Goal: Task Accomplishment & Management: Use online tool/utility

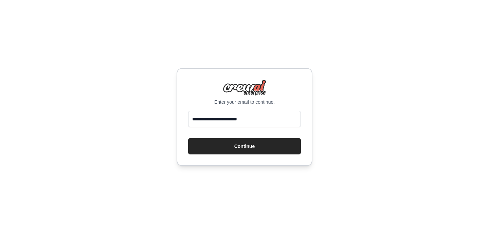
drag, startPoint x: 269, startPoint y: 125, endPoint x: 152, endPoint y: 113, distance: 117.3
click at [152, 113] on div "**********" at bounding box center [244, 117] width 489 height 234
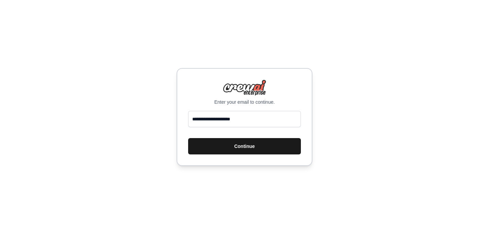
type input "**********"
click at [230, 143] on button "Continue" at bounding box center [244, 146] width 113 height 16
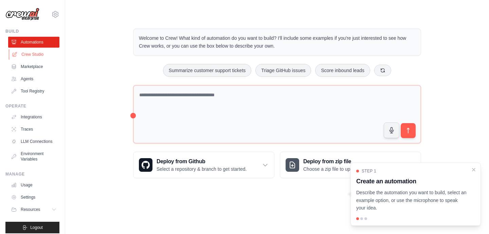
click at [27, 56] on link "Crew Studio" at bounding box center [34, 54] width 51 height 11
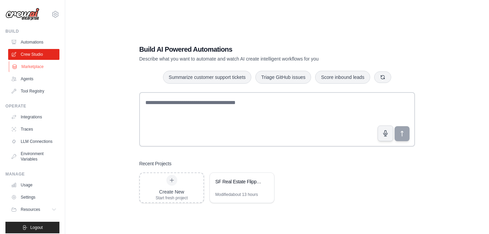
click at [25, 66] on link "Marketplace" at bounding box center [34, 66] width 51 height 11
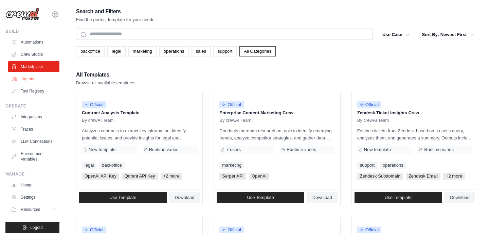
click at [22, 83] on link "Agents" at bounding box center [34, 78] width 51 height 11
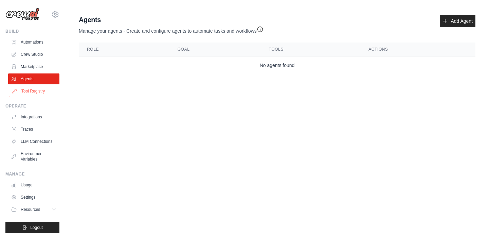
click at [41, 90] on link "Tool Registry" at bounding box center [34, 91] width 51 height 11
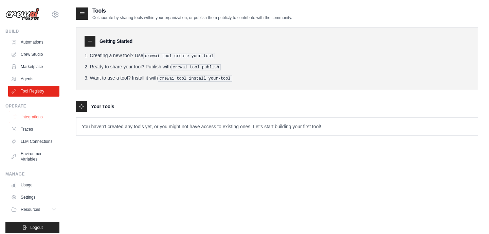
click at [39, 119] on link "Integrations" at bounding box center [34, 116] width 51 height 11
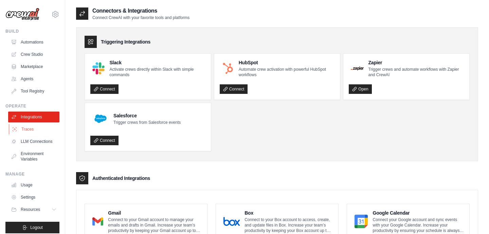
click at [37, 132] on link "Traces" at bounding box center [34, 129] width 51 height 11
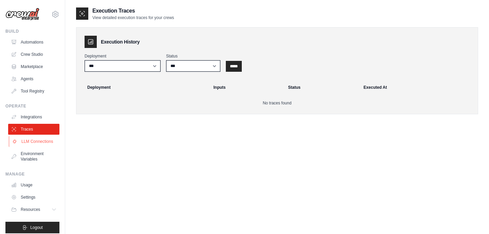
click at [37, 140] on link "LLM Connections" at bounding box center [34, 141] width 51 height 11
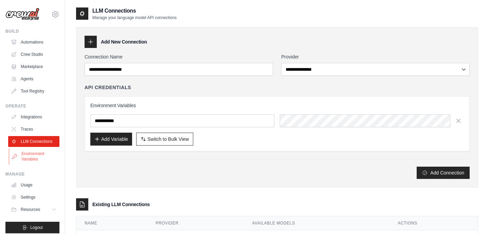
click at [35, 155] on link "Environment Variables" at bounding box center [34, 156] width 51 height 16
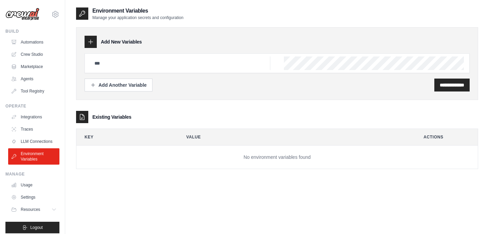
scroll to position [5, 0]
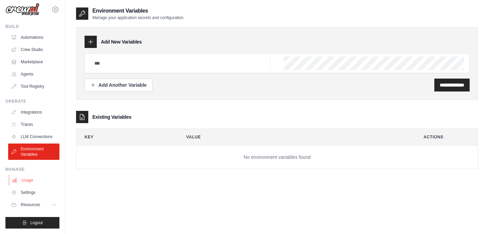
click at [35, 180] on link "Usage" at bounding box center [34, 180] width 51 height 11
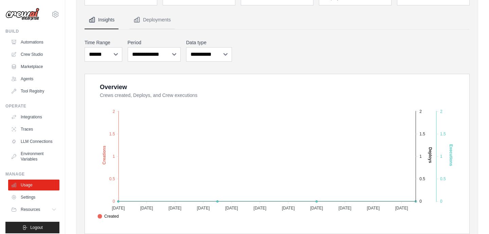
scroll to position [73, 0]
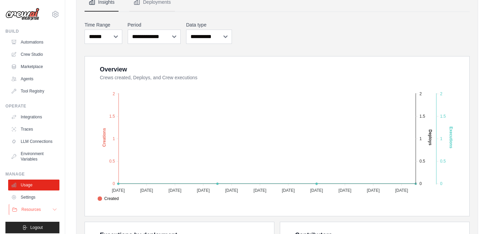
click at [41, 210] on span "Resources" at bounding box center [30, 208] width 19 height 5
click at [34, 72] on ul "Automations Crew Studio Marketplace Agents Tool Registry" at bounding box center [33, 67] width 51 height 60
click at [34, 79] on link "Agents" at bounding box center [34, 78] width 51 height 11
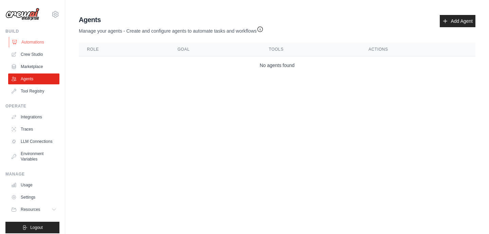
click at [42, 43] on link "Automations" at bounding box center [34, 42] width 51 height 11
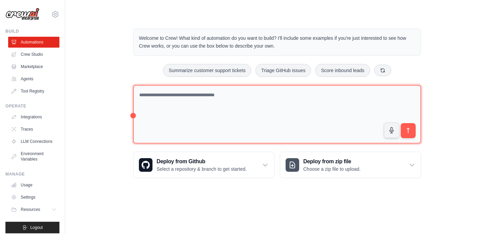
click at [196, 119] on textarea at bounding box center [277, 114] width 288 height 59
type textarea "*"
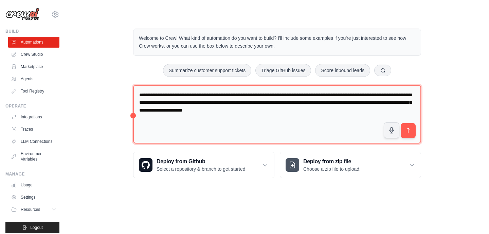
drag, startPoint x: 293, startPoint y: 110, endPoint x: 279, endPoint y: 109, distance: 14.6
click at [279, 109] on textarea "**********" at bounding box center [277, 114] width 288 height 59
click at [331, 113] on textarea "**********" at bounding box center [277, 114] width 288 height 59
type textarea "**********"
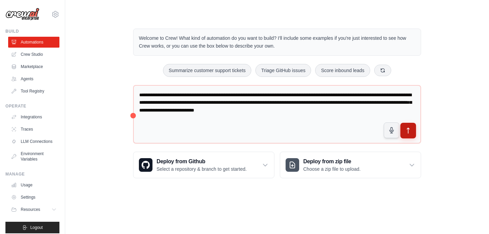
click at [410, 132] on icon "submit" at bounding box center [408, 130] width 7 height 7
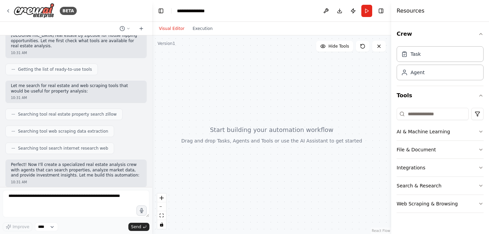
scroll to position [123, 0]
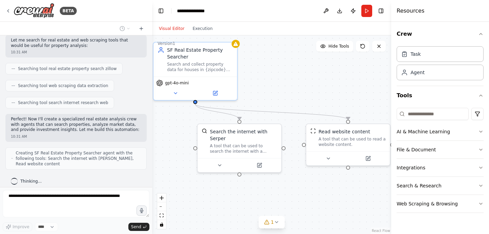
drag, startPoint x: 324, startPoint y: 131, endPoint x: 290, endPoint y: 105, distance: 42.3
click at [290, 105] on div ".deletable-edge-delete-btn { width: 20px; height: 20px; border: 0px solid #ffff…" at bounding box center [271, 134] width 239 height 198
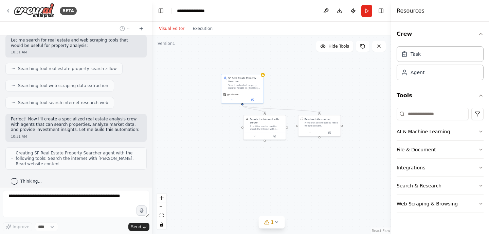
scroll to position [145, 0]
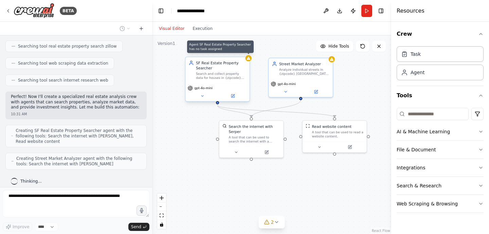
click at [248, 59] on icon at bounding box center [248, 58] width 3 height 3
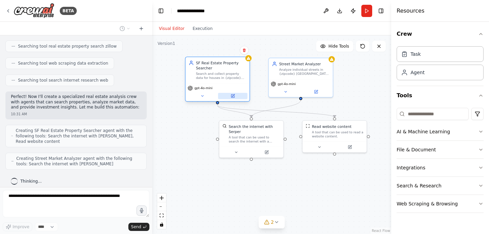
click at [231, 96] on icon at bounding box center [232, 95] width 3 height 3
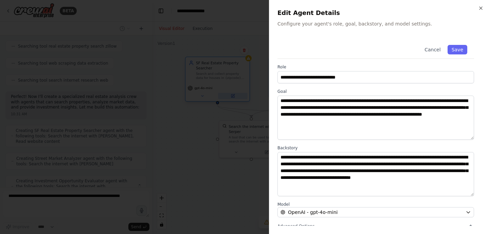
scroll to position [167, 0]
click at [267, 90] on div at bounding box center [244, 117] width 489 height 234
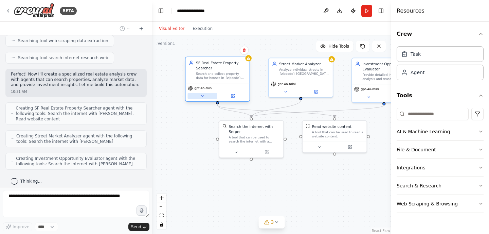
click at [206, 96] on button at bounding box center [202, 96] width 30 height 6
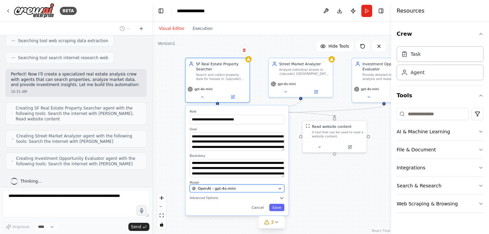
click at [238, 187] on div "OpenAI - gpt-4o-mini" at bounding box center [234, 187] width 84 height 5
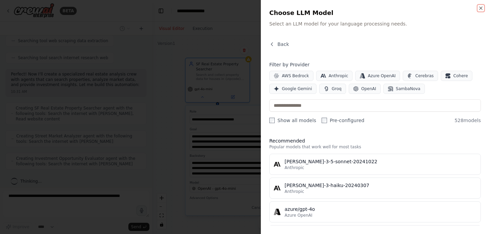
scroll to position [207, 0]
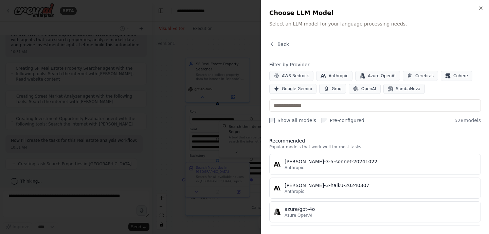
click at [255, 123] on div at bounding box center [244, 117] width 489 height 234
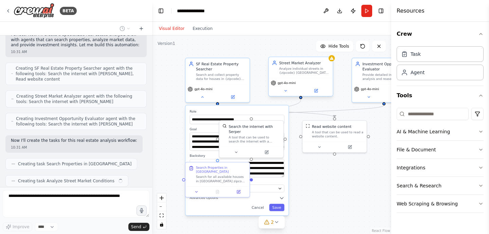
scroll to position [224, 0]
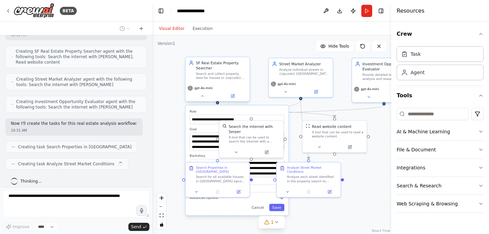
click at [249, 69] on div "SF Real Estate Property Searcher Search and collect property data for houses in…" at bounding box center [217, 70] width 64 height 26
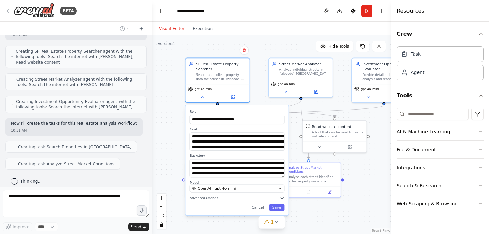
click at [260, 60] on div ".deletable-edge-delete-btn { width: 20px; height: 20px; border: 0px solid #ffff…" at bounding box center [271, 134] width 239 height 198
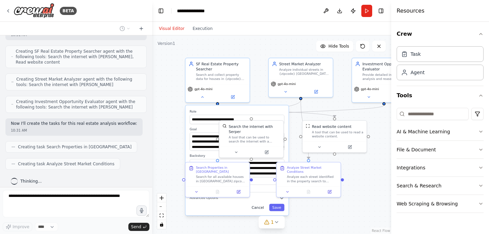
click at [260, 208] on button "Cancel" at bounding box center [258, 206] width 19 height 7
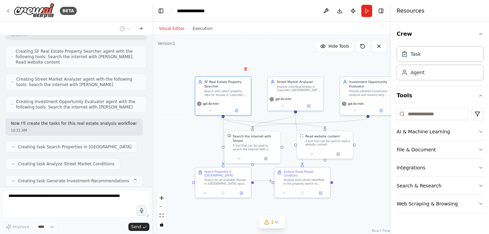
scroll to position [241, 0]
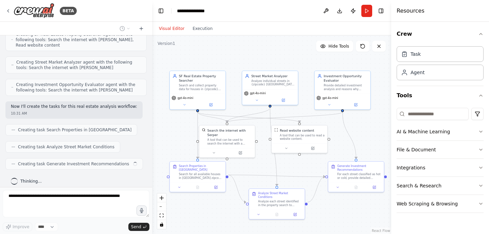
drag, startPoint x: 260, startPoint y: 201, endPoint x: 235, endPoint y: 196, distance: 25.4
click at [235, 196] on div ".deletable-edge-delete-btn { width: 20px; height: 20px; border: 0px solid #ffff…" at bounding box center [271, 134] width 239 height 198
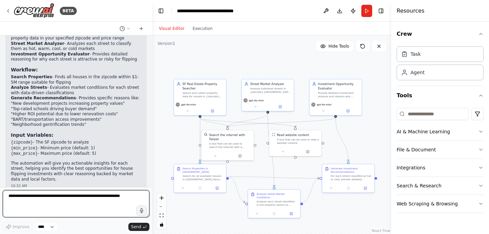
scroll to position [483, 0]
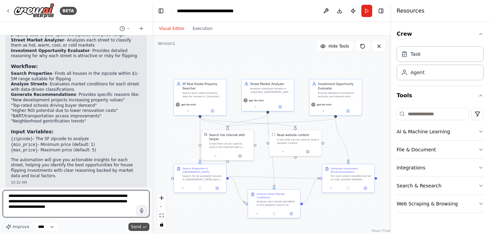
type textarea "**********"
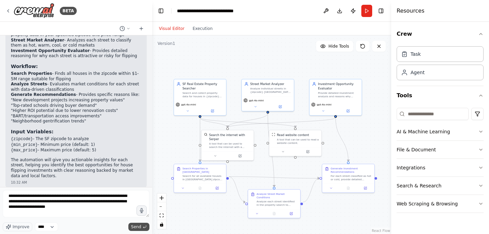
click at [135, 224] on span "Send" at bounding box center [136, 226] width 10 height 5
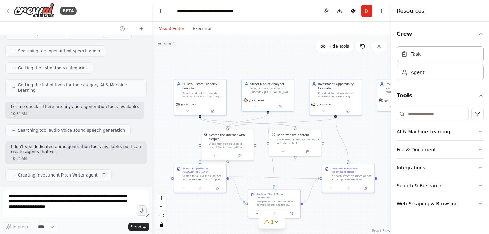
scroll to position [754, 0]
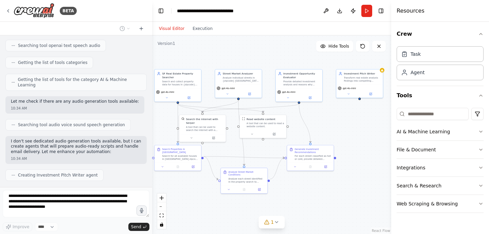
drag, startPoint x: 356, startPoint y: 133, endPoint x: 322, endPoint y: 117, distance: 37.4
click at [322, 116] on div ".deletable-edge-delete-btn { width: 20px; height: 20px; border: 0px solid #ffff…" at bounding box center [271, 134] width 239 height 198
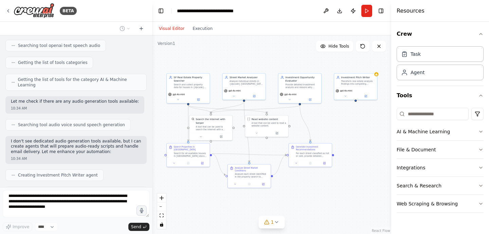
scroll to position [776, 0]
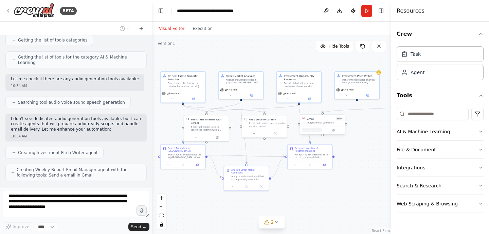
click at [313, 129] on icon at bounding box center [311, 129] width 3 height 3
click at [313, 130] on button at bounding box center [312, 130] width 20 height 4
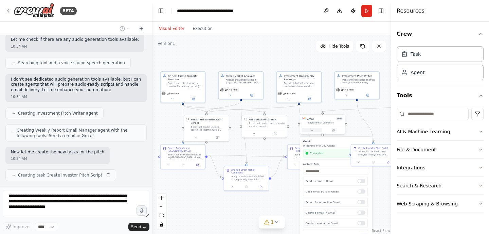
scroll to position [821, 0]
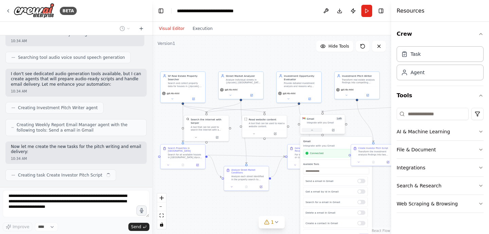
click at [313, 130] on button at bounding box center [312, 130] width 20 height 4
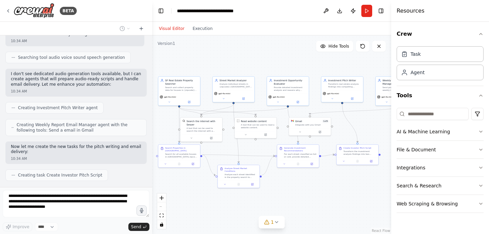
drag, startPoint x: 343, startPoint y: 185, endPoint x: 329, endPoint y: 183, distance: 13.7
click at [329, 183] on div ".deletable-edge-delete-btn { width: 20px; height: 20px; border: 0px solid #ffff…" at bounding box center [271, 134] width 239 height 198
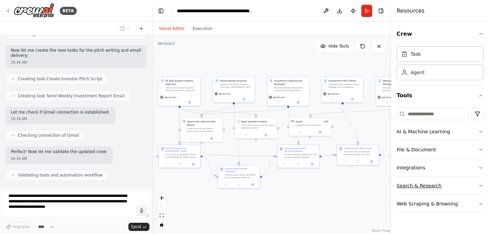
scroll to position [940, 0]
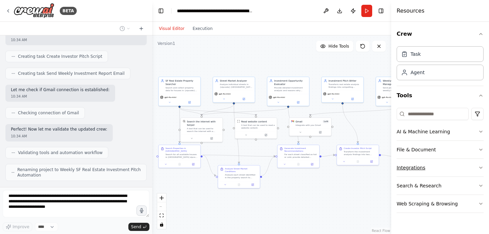
click at [483, 166] on icon "button" at bounding box center [480, 167] width 5 height 5
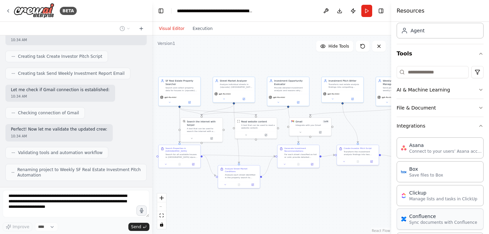
scroll to position [26, 0]
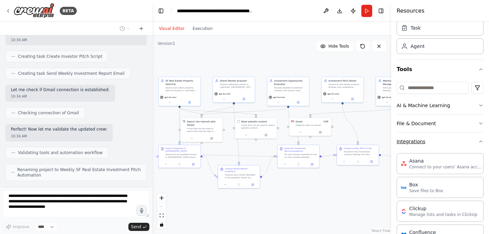
click at [463, 145] on button "Integrations" at bounding box center [440, 141] width 87 height 18
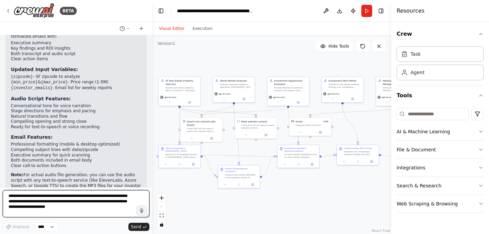
scroll to position [1200, 0]
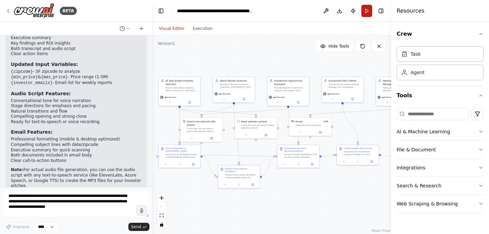
click at [368, 5] on button "Run" at bounding box center [366, 11] width 11 height 12
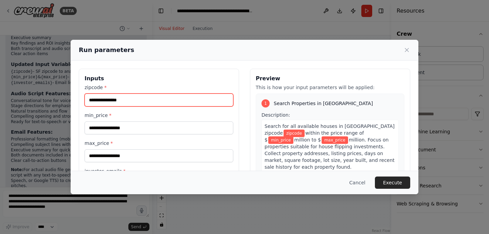
click at [152, 105] on input "zipcode *" at bounding box center [159, 99] width 149 height 13
type input "*****"
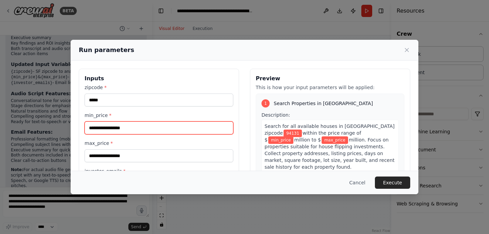
click at [163, 122] on input "min_price *" at bounding box center [159, 127] width 149 height 13
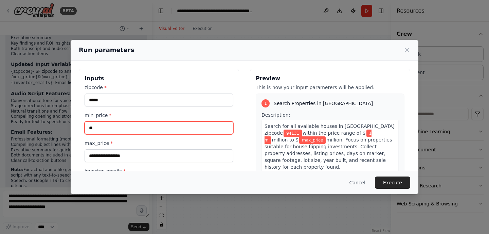
type input "*"
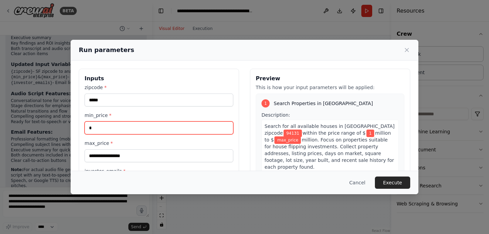
type input "*"
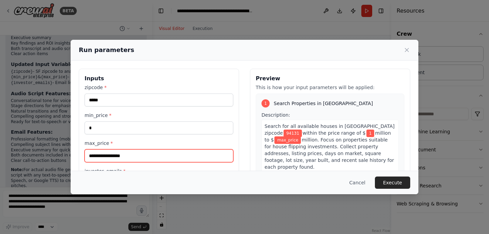
click at [100, 161] on input "max_price *" at bounding box center [159, 155] width 149 height 13
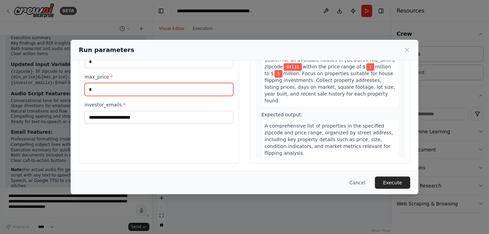
scroll to position [67, 0]
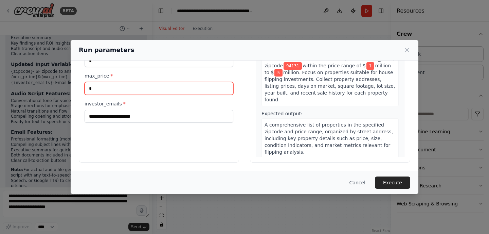
type input "*"
click at [124, 126] on div "Inputs zipcode * ***** min_price * * max_price * * investor_emails *" at bounding box center [159, 81] width 160 height 161
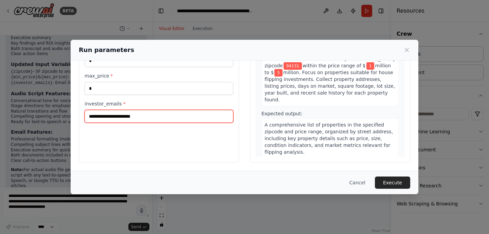
click at [140, 114] on input "investor_emails *" at bounding box center [159, 116] width 149 height 13
type input "**********"
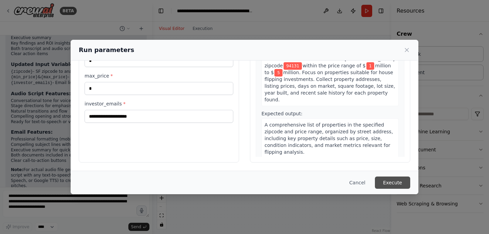
click at [387, 179] on button "Execute" at bounding box center [392, 182] width 35 height 12
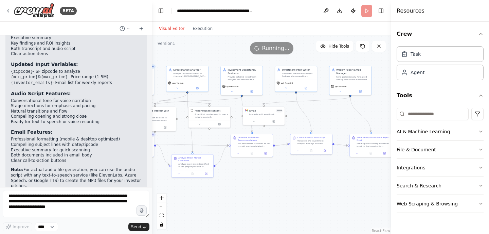
drag, startPoint x: 315, startPoint y: 189, endPoint x: 269, endPoint y: 179, distance: 47.4
click at [269, 179] on div ".deletable-edge-delete-btn { width: 20px; height: 20px; border: 0px solid #ffff…" at bounding box center [271, 134] width 239 height 198
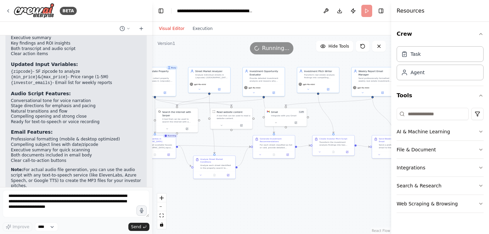
drag, startPoint x: 269, startPoint y: 179, endPoint x: 290, endPoint y: 180, distance: 21.4
click at [290, 180] on div ".deletable-edge-delete-btn { width: 20px; height: 20px; border: 0px solid #ffff…" at bounding box center [271, 134] width 239 height 198
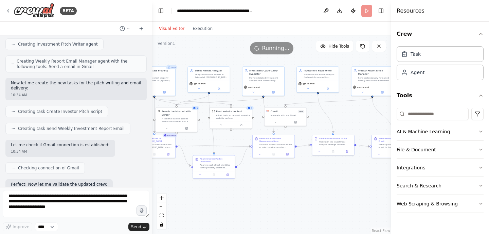
scroll to position [1200, 0]
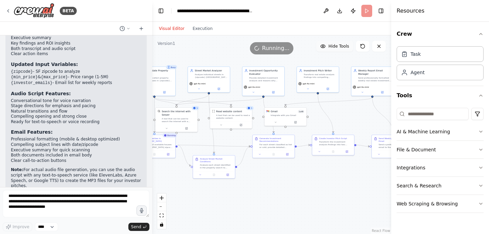
click at [344, 46] on span "Hide Tools" at bounding box center [338, 45] width 21 height 5
click at [340, 46] on span "Show Tools" at bounding box center [338, 45] width 22 height 5
click at [183, 128] on button at bounding box center [186, 127] width 19 height 4
click at [186, 127] on button at bounding box center [188, 127] width 19 height 4
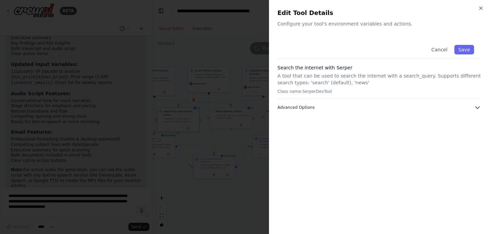
click at [317, 109] on button "Advanced Options" at bounding box center [378, 107] width 203 height 7
click at [221, 191] on div at bounding box center [244, 117] width 489 height 234
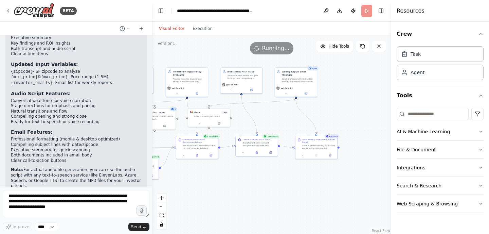
drag, startPoint x: 289, startPoint y: 191, endPoint x: 215, endPoint y: 192, distance: 74.0
click at [215, 192] on div ".deletable-edge-delete-btn { width: 20px; height: 20px; border: 0px solid #ffff…" at bounding box center [271, 134] width 239 height 198
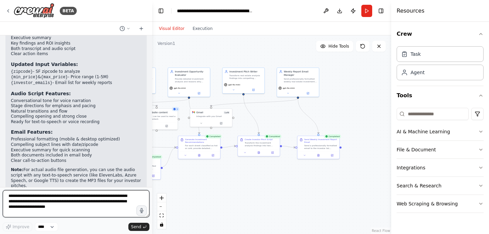
click at [111, 201] on textarea "**********" at bounding box center [76, 203] width 147 height 27
type textarea "**********"
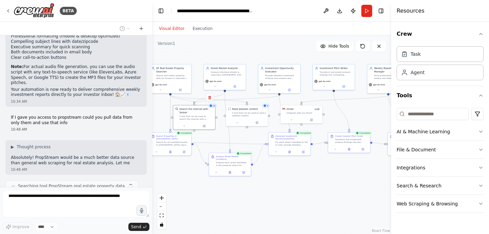
scroll to position [1308, 0]
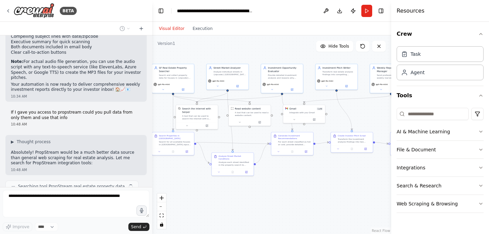
drag, startPoint x: 251, startPoint y: 184, endPoint x: 343, endPoint y: 181, distance: 92.8
click at [344, 181] on div ".deletable-edge-delete-btn { width: 20px; height: 20px; border: 0px solid #ffff…" at bounding box center [271, 134] width 239 height 198
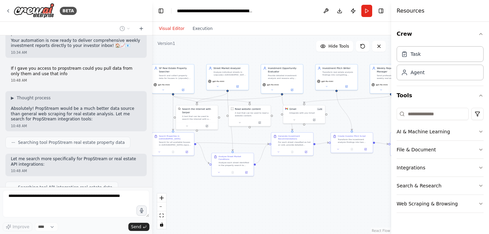
scroll to position [1370, 0]
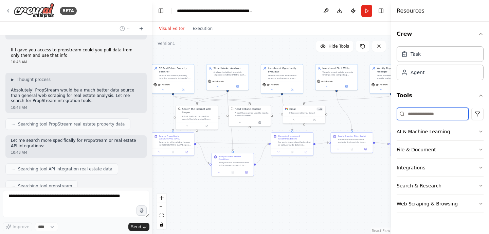
click at [448, 117] on input at bounding box center [433, 114] width 72 height 12
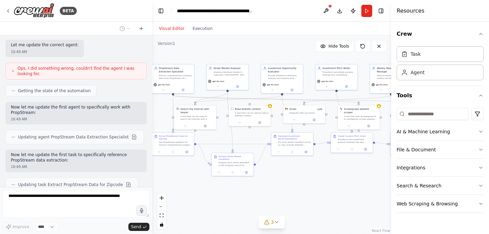
scroll to position [1622, 0]
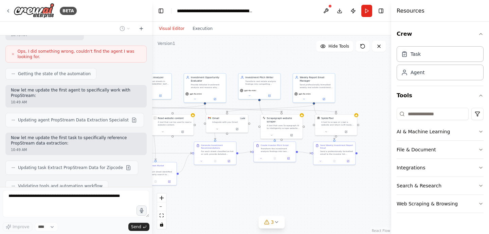
drag, startPoint x: 316, startPoint y: 176, endPoint x: 244, endPoint y: 186, distance: 73.0
click at [244, 186] on div ".deletable-edge-delete-btn { width: 20px; height: 20px; border: 0px solid #ffff…" at bounding box center [271, 134] width 239 height 198
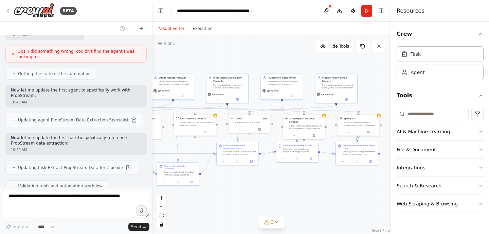
drag, startPoint x: 244, startPoint y: 186, endPoint x: 268, endPoint y: 185, distance: 23.1
click at [268, 185] on div ".deletable-edge-delete-btn { width: 20px; height: 20px; border: 0px solid #ffff…" at bounding box center [271, 134] width 239 height 198
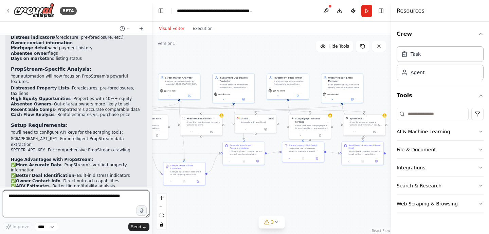
scroll to position [1841, 0]
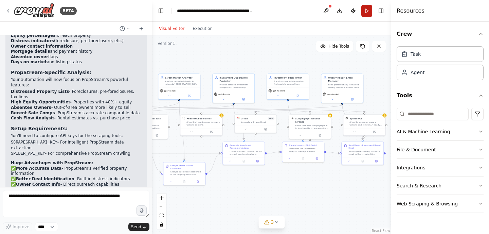
click at [365, 13] on button "Run" at bounding box center [366, 11] width 11 height 12
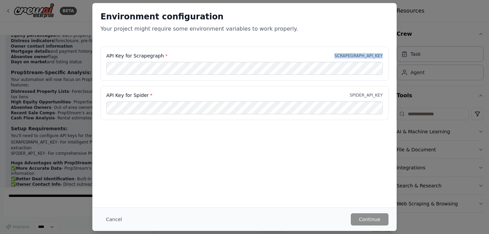
drag, startPoint x: 330, startPoint y: 56, endPoint x: 393, endPoint y: 55, distance: 62.8
click at [393, 55] on div "API Key for Scrapegraph * SCRAPEGRAPH_API_KEY API Key for Spider * SPIDER_API_K…" at bounding box center [244, 87] width 304 height 81
copy p "SCRAPEGRAPH_API_KEY"
